Goal: Task Accomplishment & Management: Manage account settings

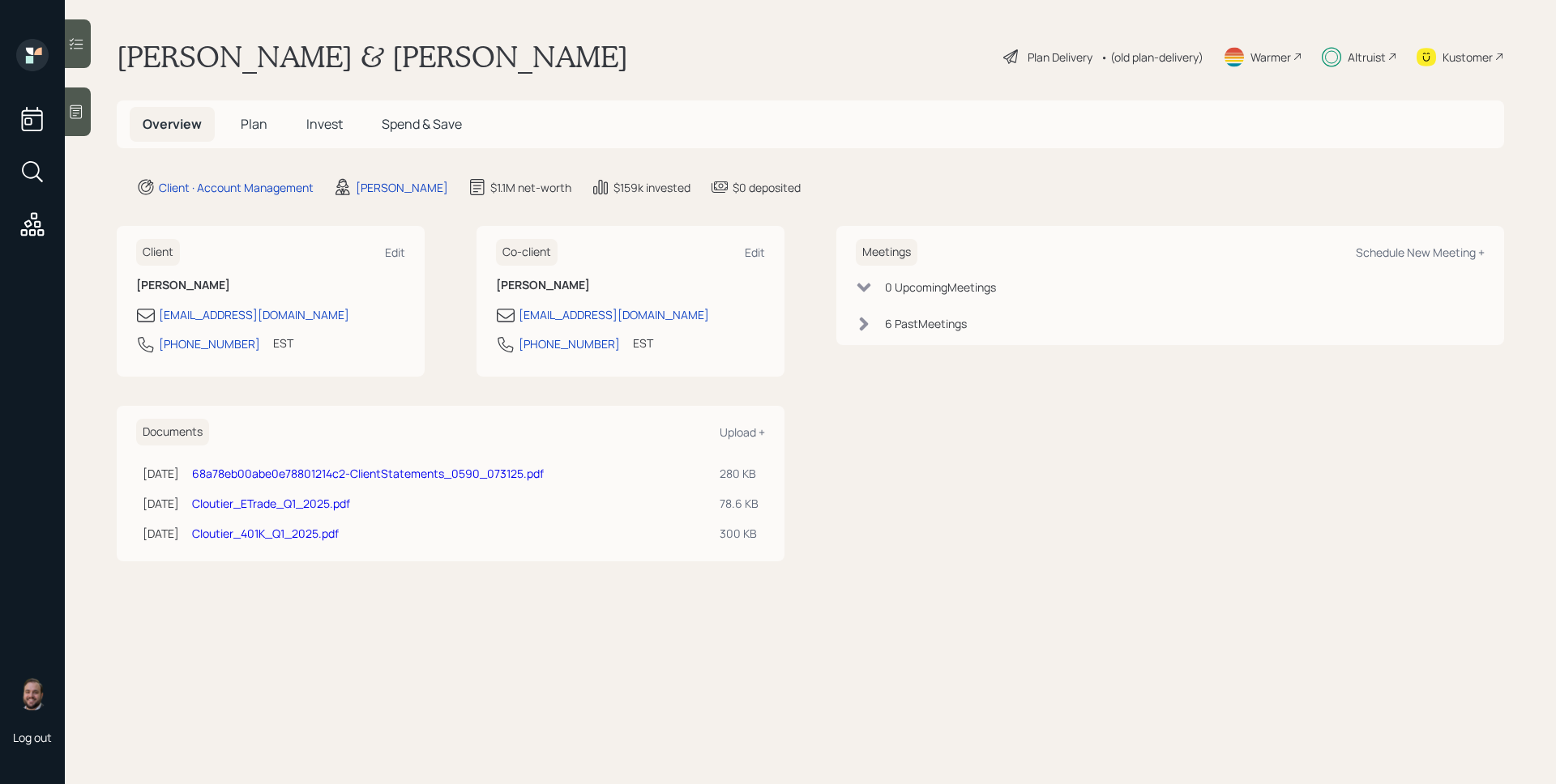
click at [259, 124] on span "Plan" at bounding box center [254, 124] width 27 height 18
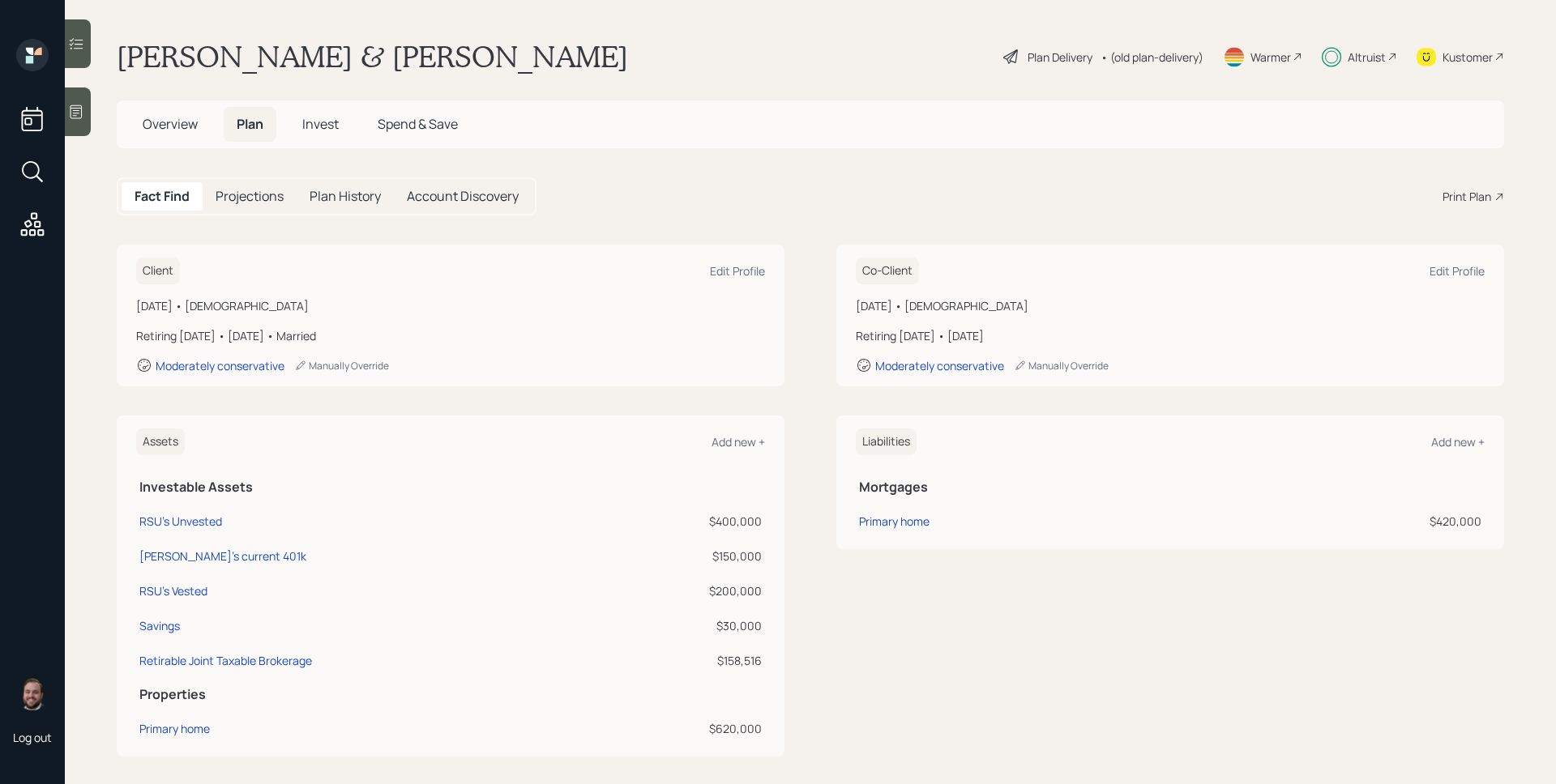
click at [323, 119] on span "Invest" at bounding box center [321, 124] width 36 height 18
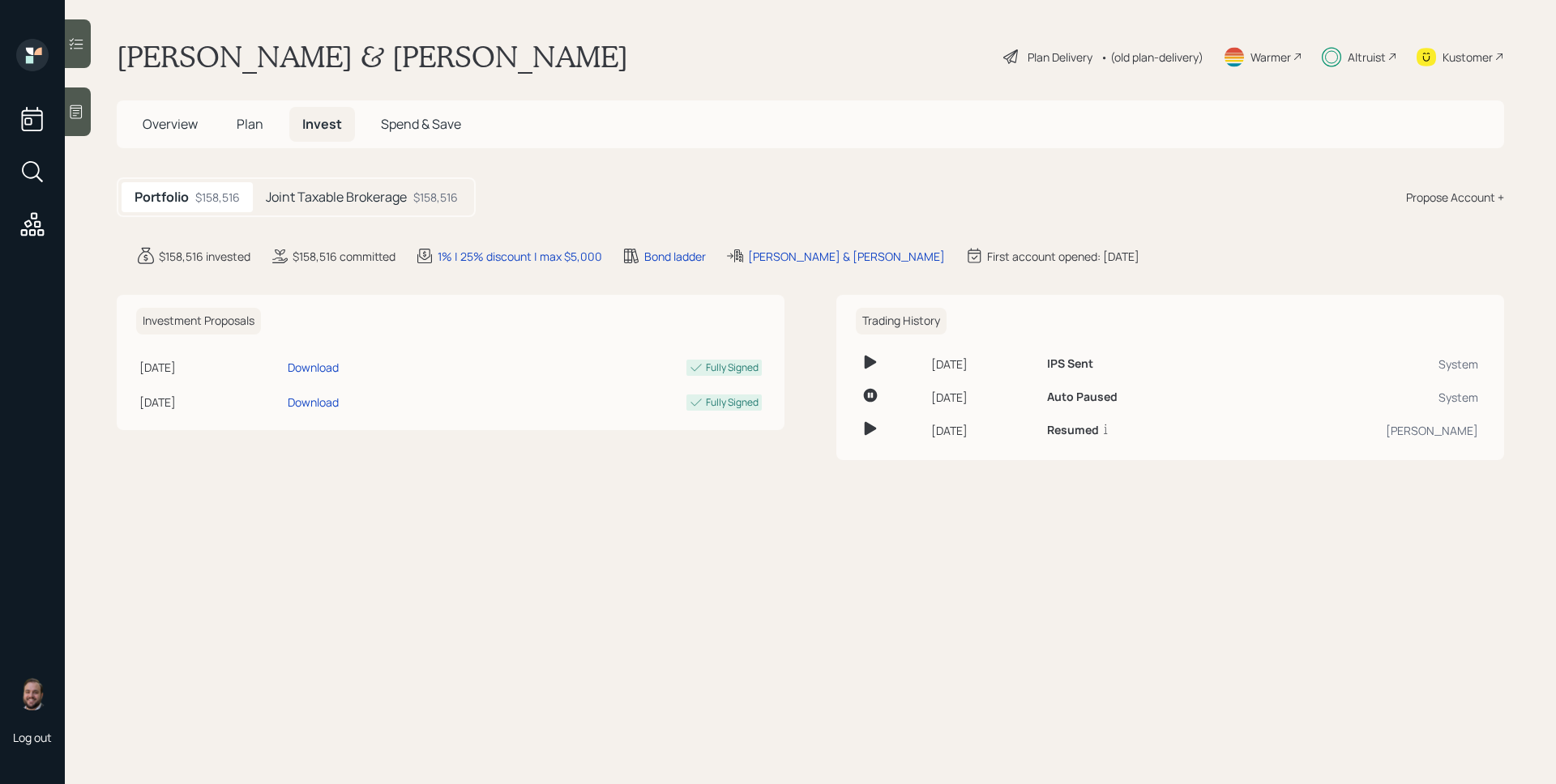
click at [319, 205] on h5 "Joint Taxable Brokerage" at bounding box center [337, 197] width 141 height 15
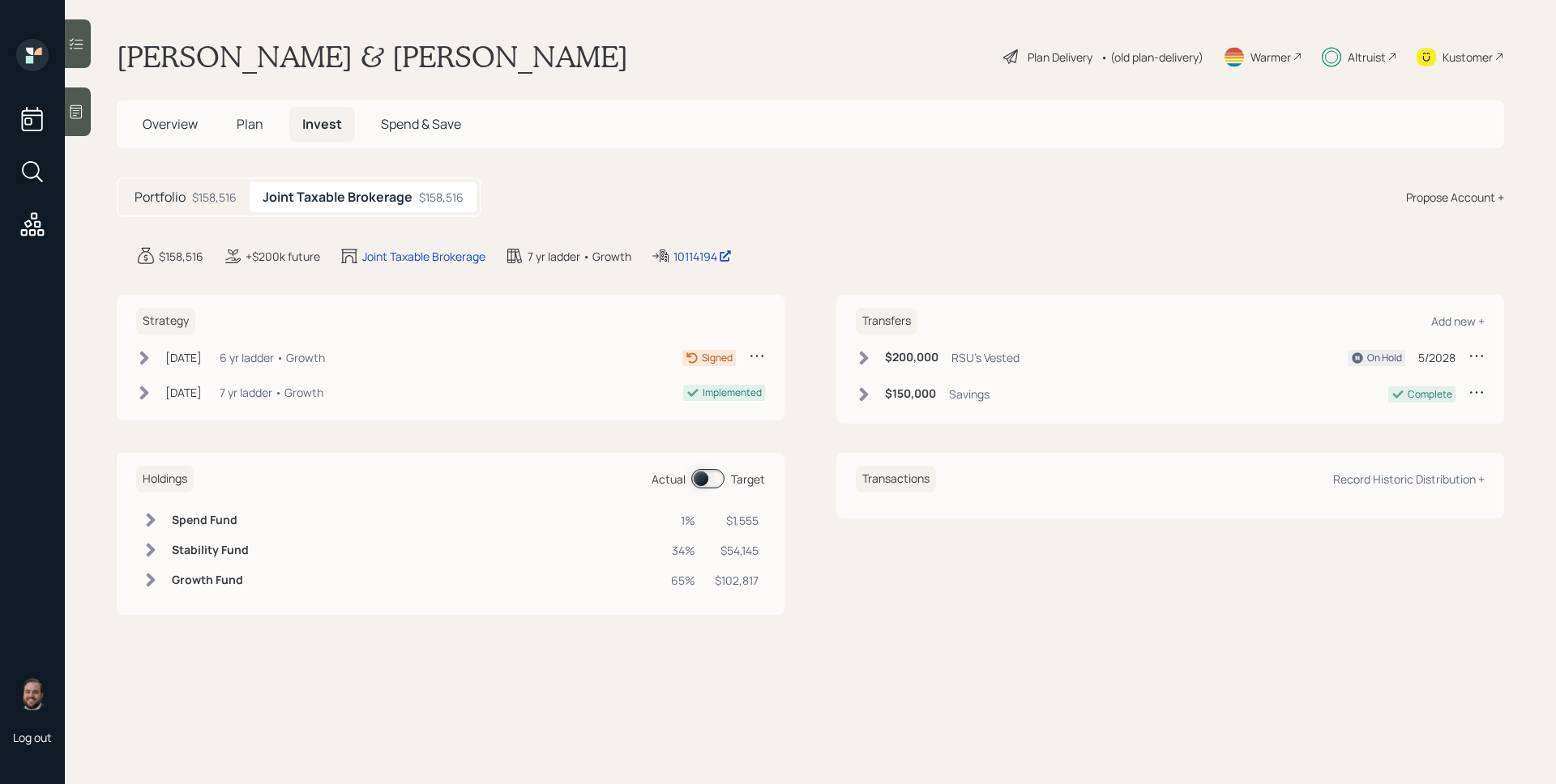
drag, startPoint x: 132, startPoint y: 352, endPoint x: 158, endPoint y: 361, distance: 27.5
click at [142, 355] on div "Strategy [DATE] [DATE] 3:58 PM EDT 6 yr ladder • Growth Signed [DATE] [DATE] 4:…" at bounding box center [450, 358] width 668 height 126
click at [158, 361] on div "[DATE] [DATE] 3:58 PM EDT 6 yr ladder • Growth" at bounding box center [231, 357] width 189 height 20
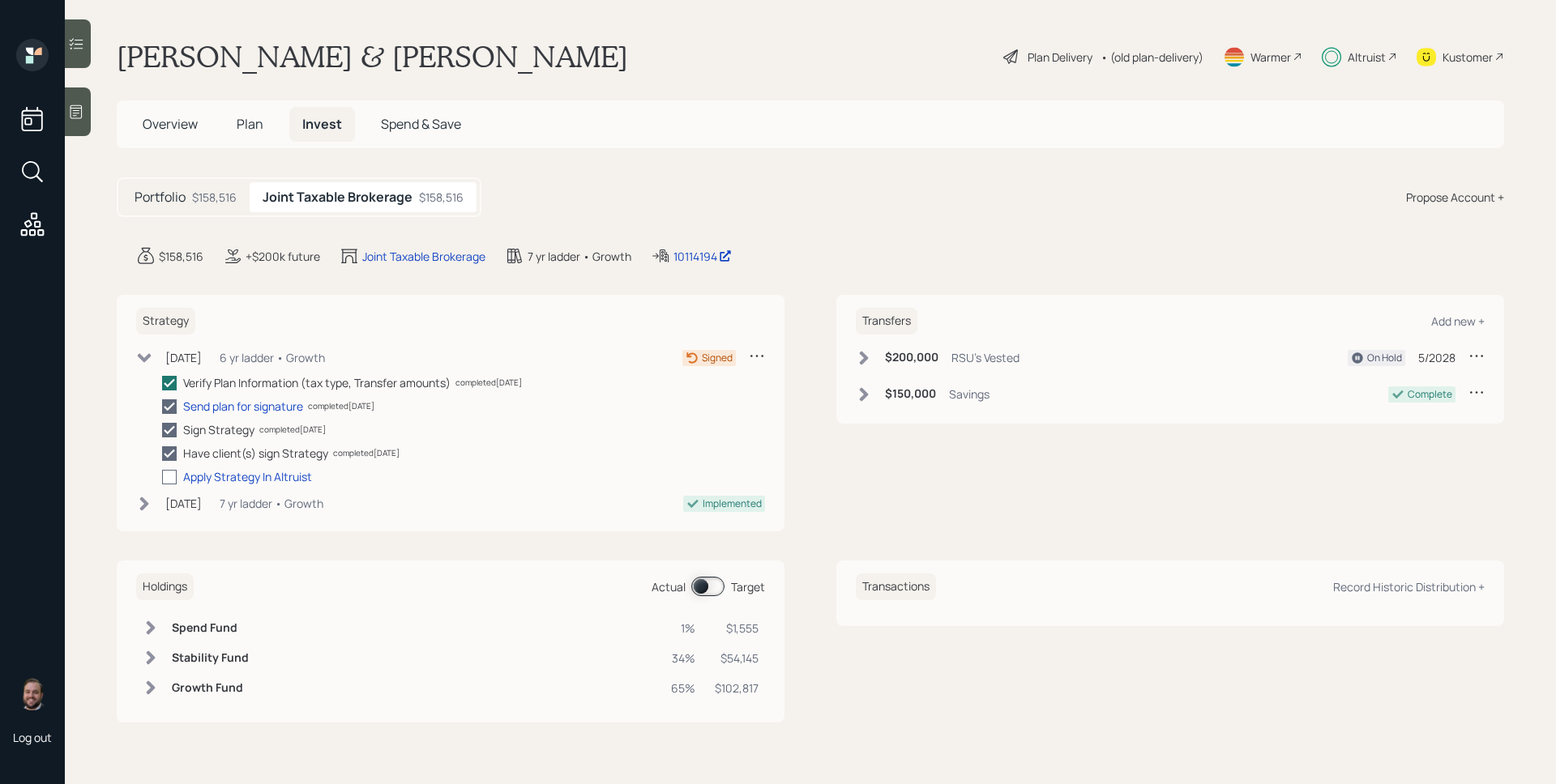
click at [169, 476] on div at bounding box center [169, 477] width 14 height 14
click at [162, 476] on input "checkbox" at bounding box center [161, 476] width 1 height 1
checkbox input "true"
click at [71, 56] on div at bounding box center [77, 43] width 26 height 49
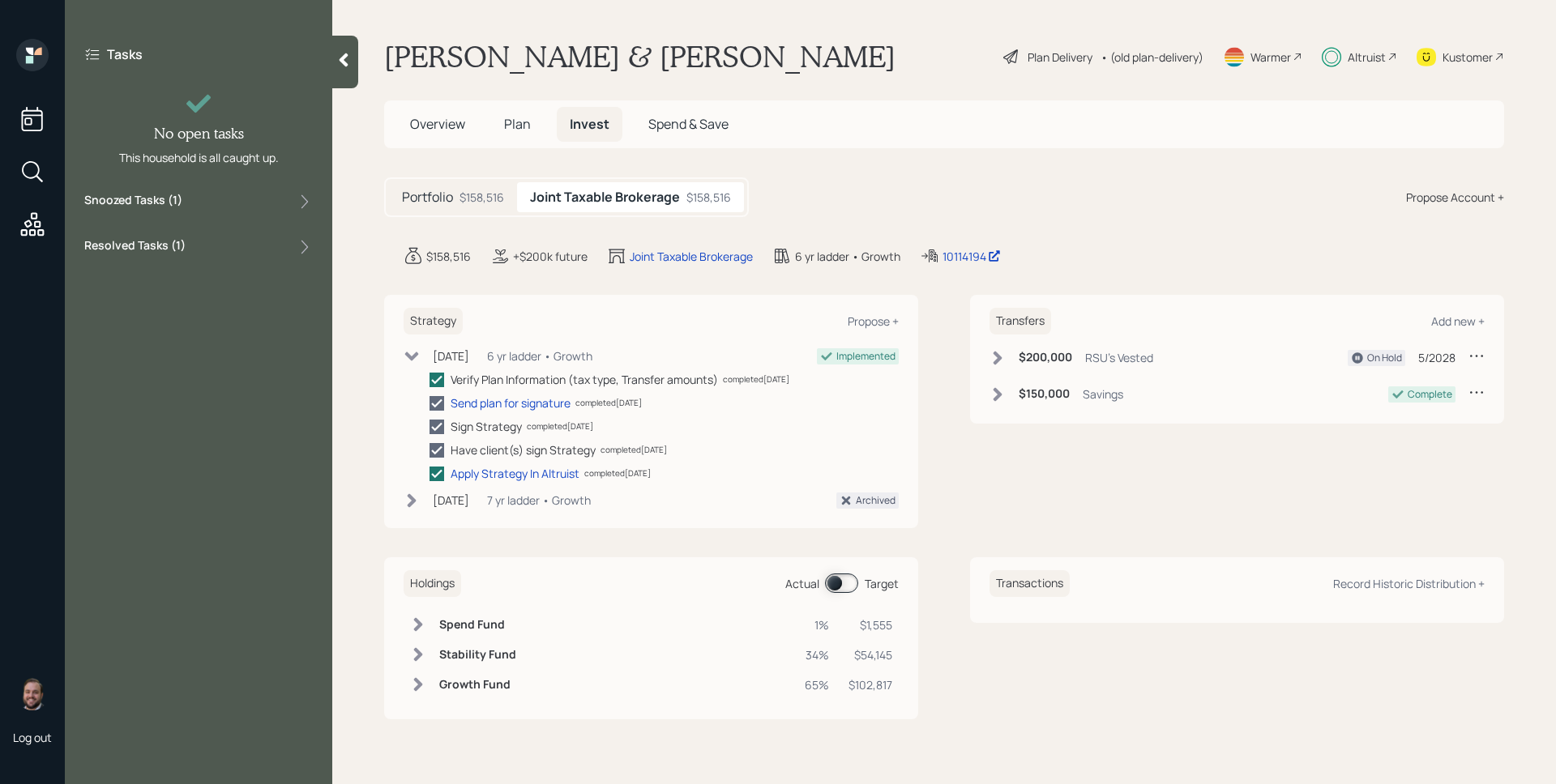
click at [175, 201] on label "Snoozed Tasks ( 1 )" at bounding box center [133, 201] width 98 height 19
click at [235, 251] on div "Snoozed until [DATE]" at bounding box center [204, 252] width 175 height 12
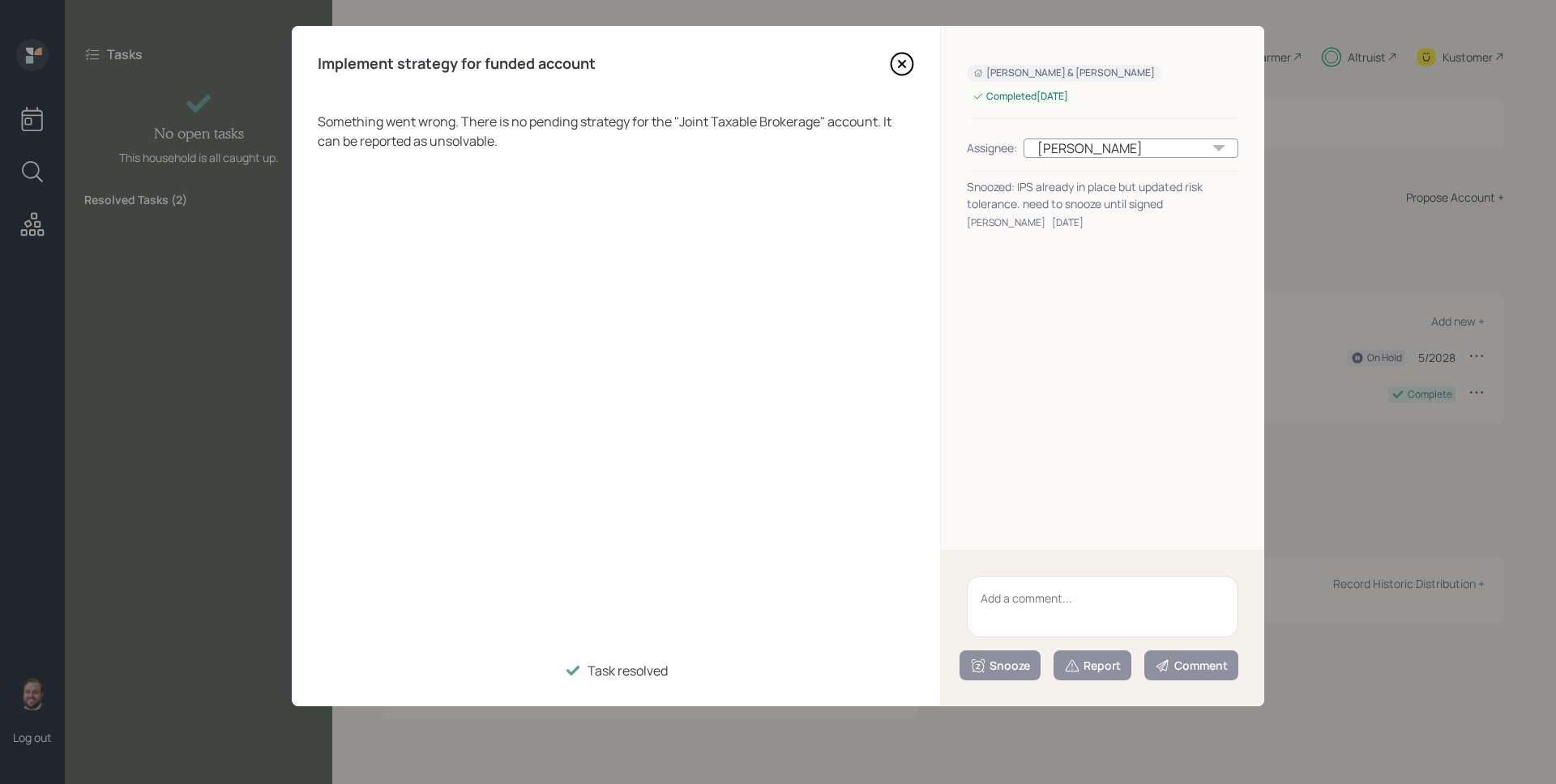
click at [907, 60] on icon at bounding box center [901, 63] width 24 height 24
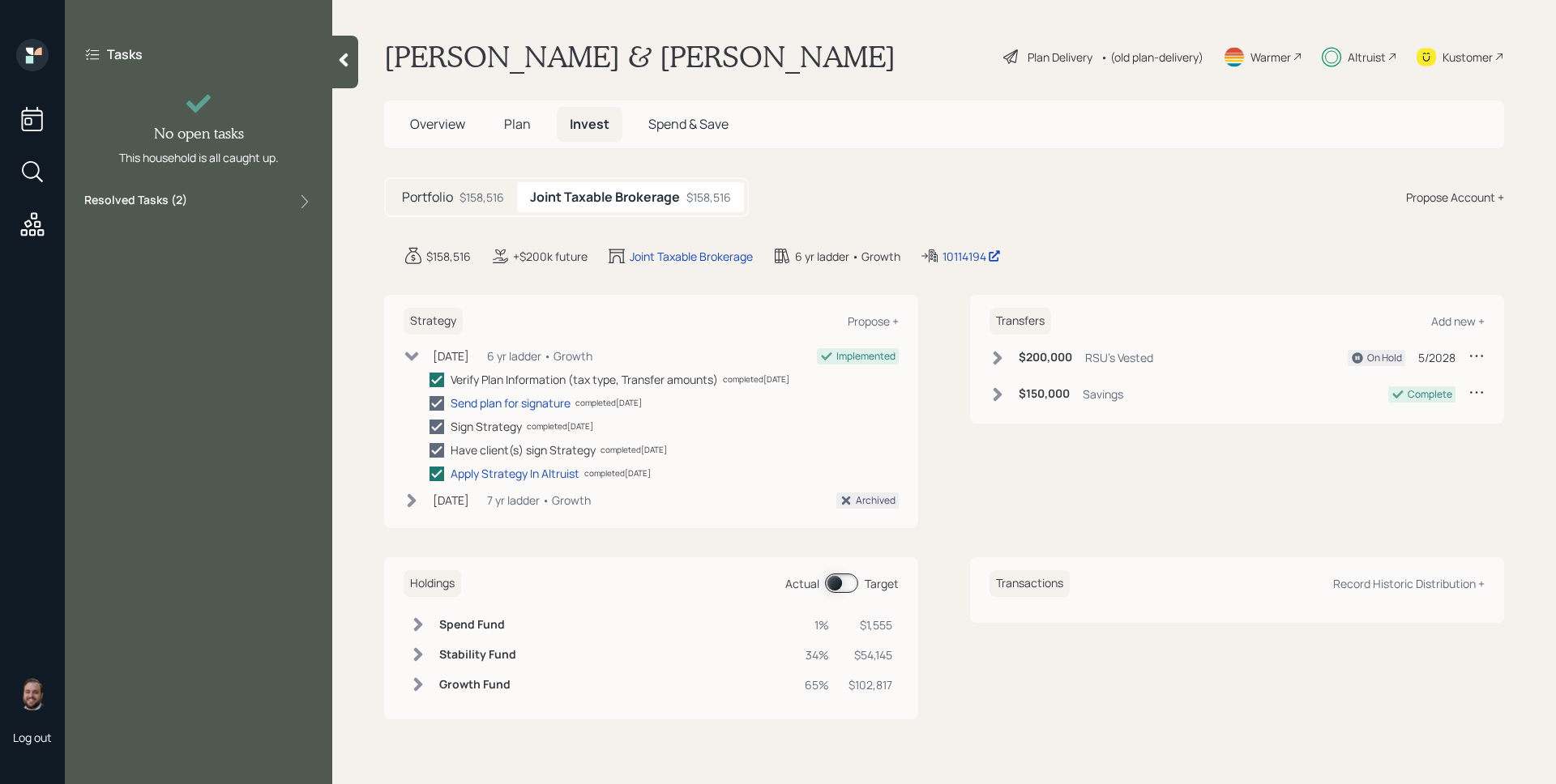
click at [1368, 62] on div "Altruist" at bounding box center [1366, 57] width 38 height 17
